Goal: Find specific page/section: Find specific page/section

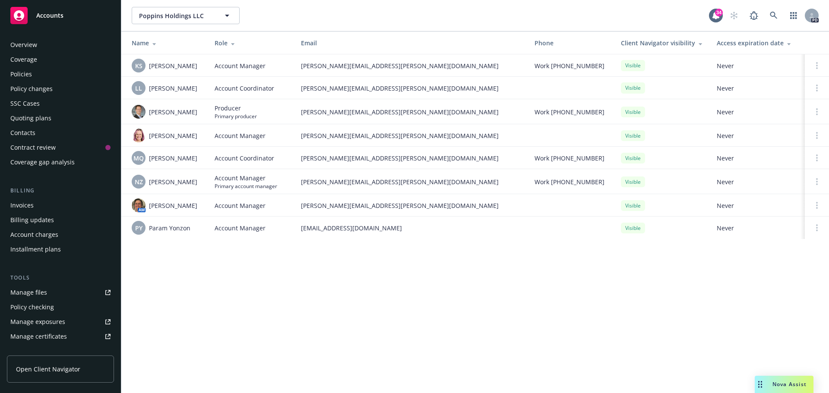
scroll to position [169, 0]
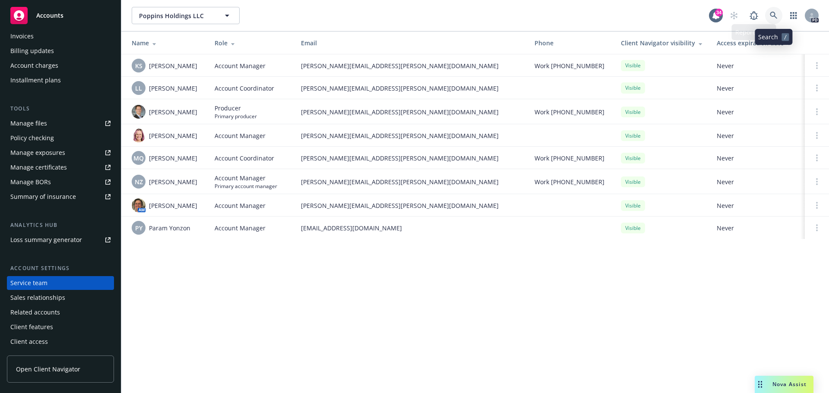
click at [770, 14] on icon at bounding box center [773, 15] width 7 height 7
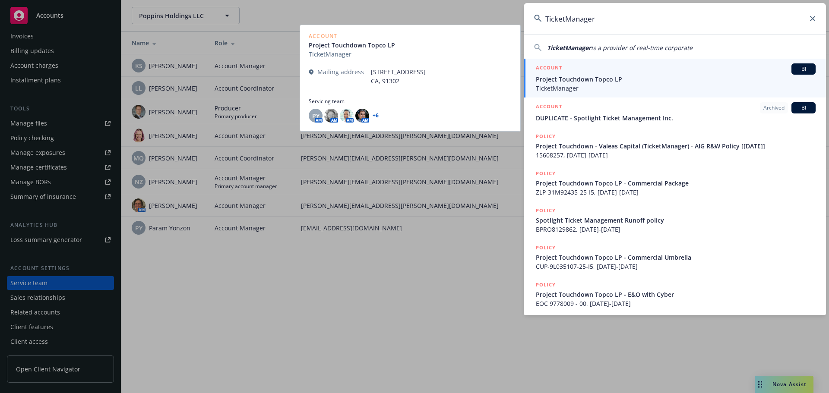
type input "TicketManager"
click at [602, 76] on span "Project Touchdown Topco LP" at bounding box center [676, 79] width 280 height 9
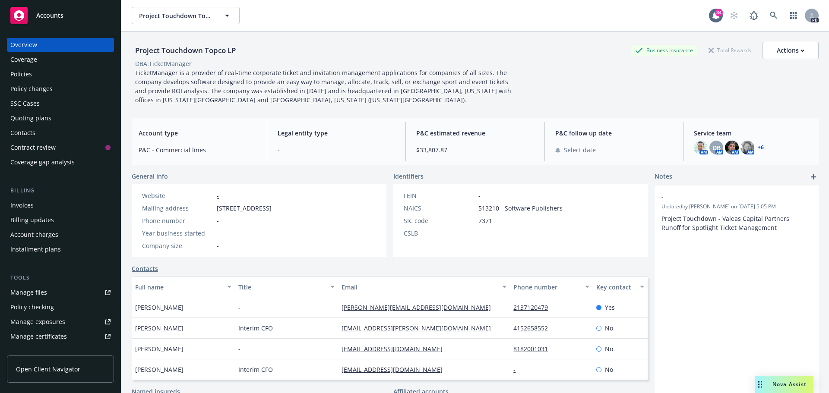
click at [35, 75] on div "Policies" at bounding box center [60, 74] width 100 height 14
